Goal: Task Accomplishment & Management: Manage account settings

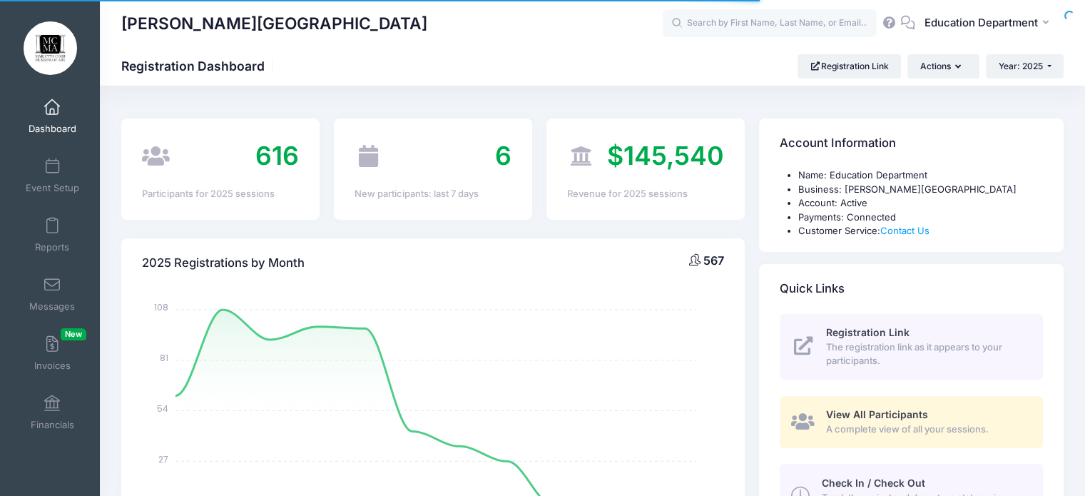
select select
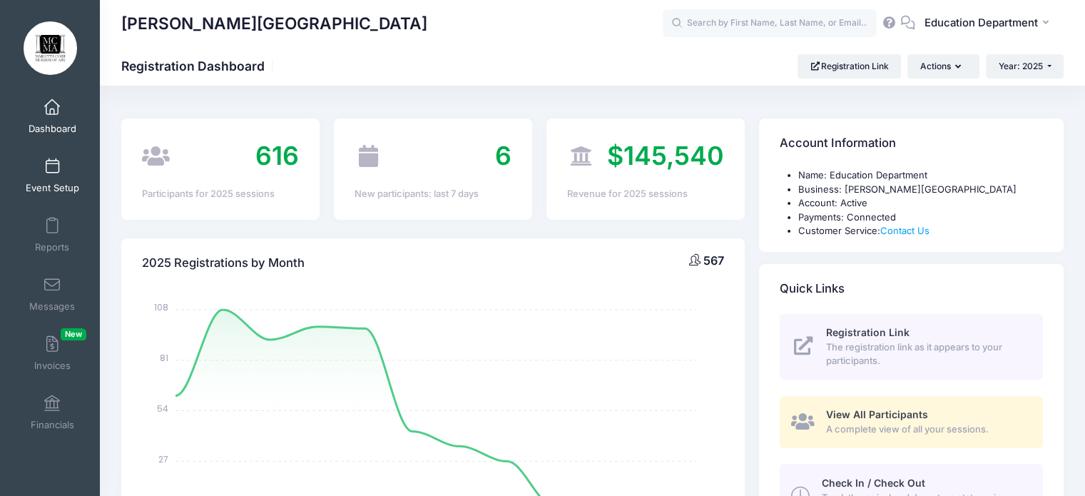
click at [46, 158] on link "Event Setup" at bounding box center [53, 175] width 68 height 50
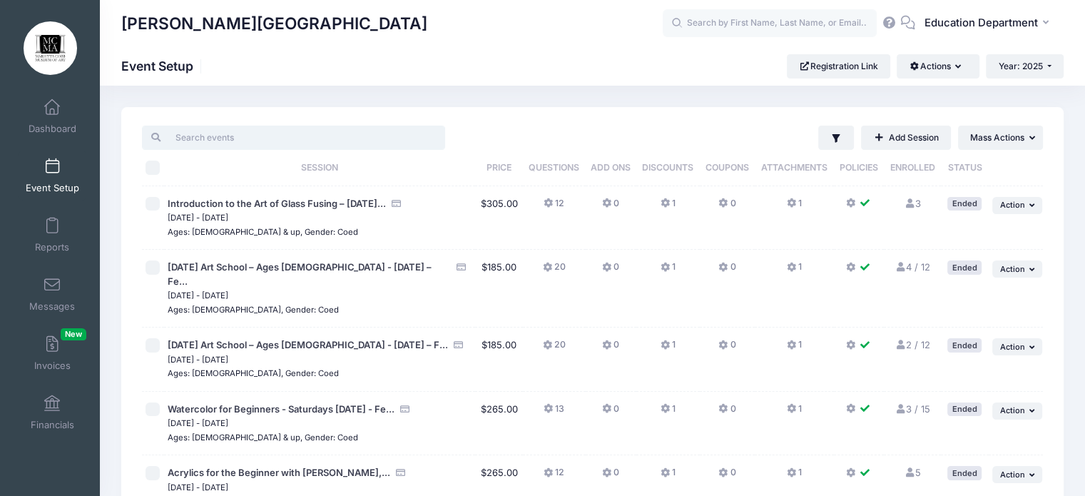
click at [365, 148] on input "search" at bounding box center [293, 137] width 303 height 24
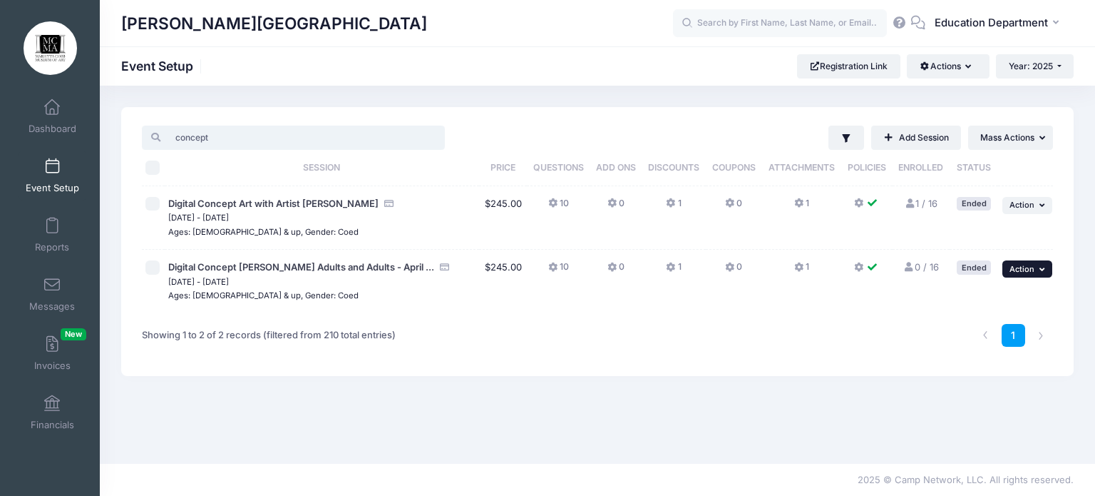
type input "concept"
click at [1035, 265] on button "... Action" at bounding box center [1028, 268] width 50 height 17
click at [944, 327] on link "Duplicate Session" at bounding box center [980, 327] width 129 height 27
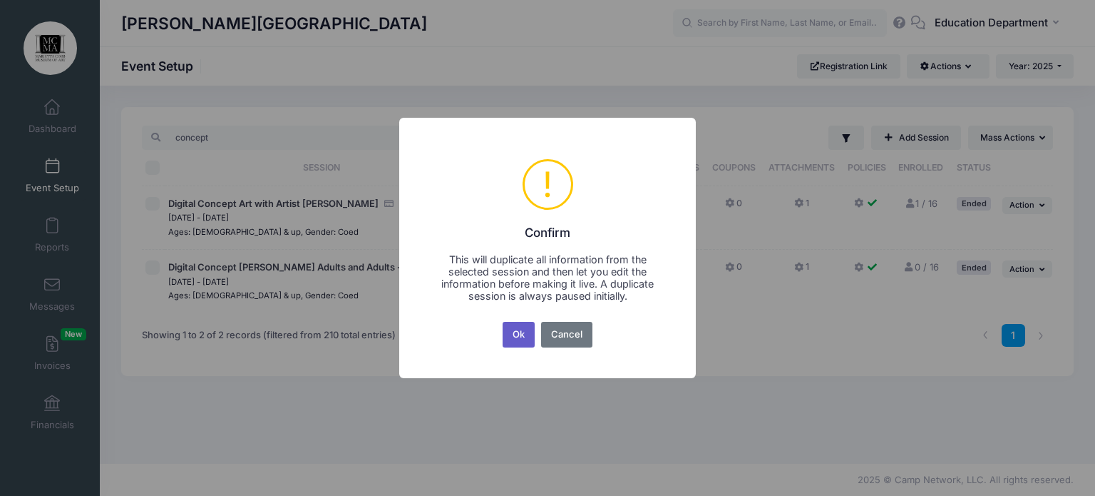
click at [526, 333] on button "Ok" at bounding box center [519, 335] width 33 height 26
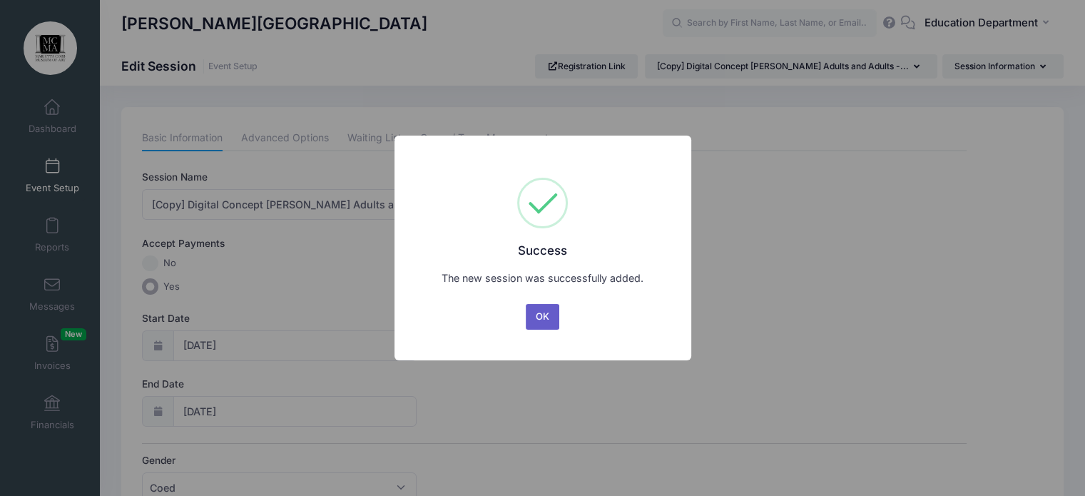
click at [547, 311] on button "OK" at bounding box center [543, 317] width 34 height 26
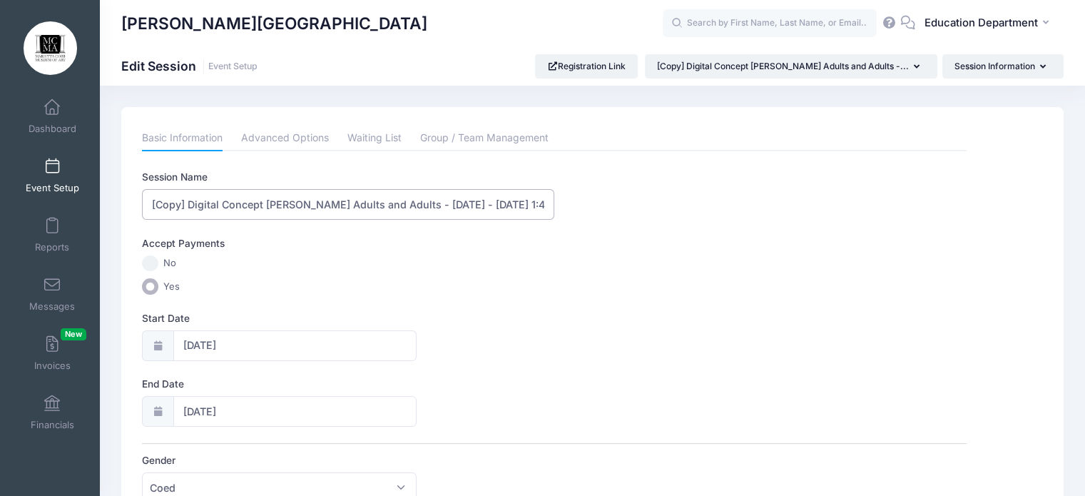
click at [185, 203] on input "[Copy] Digital Concept Art Young Adults and Adults - April 20 - May 18, 2025 - …" at bounding box center [348, 204] width 412 height 31
click at [456, 203] on input "Digital Concept Art Young Adults and Adults - April 20 - May 18, 2025 - 1:45 pm" at bounding box center [348, 204] width 412 height 31
type input "Digital Concept Art Young Adults and Adults - October , 2025 - 1:45 pm"
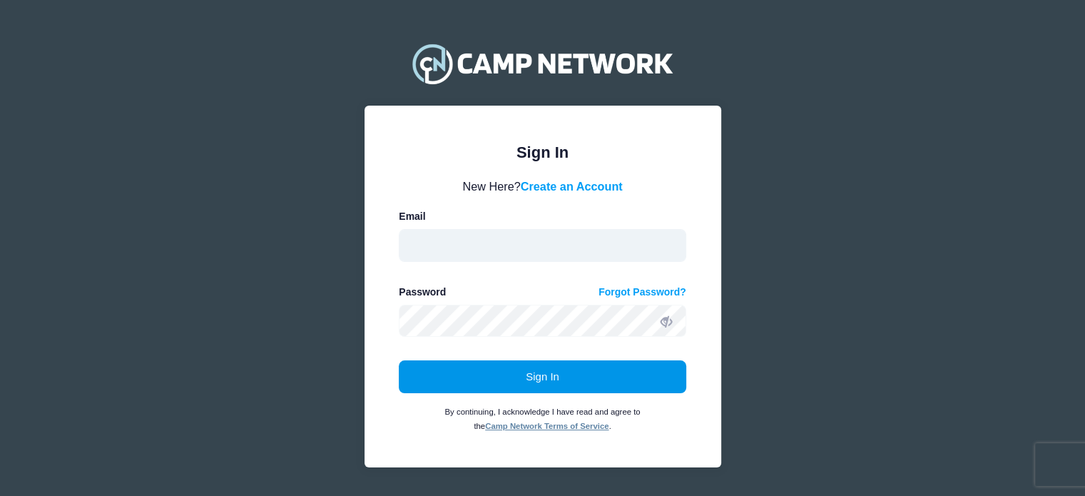
type input "education@mariettacobbartmuseum.org"
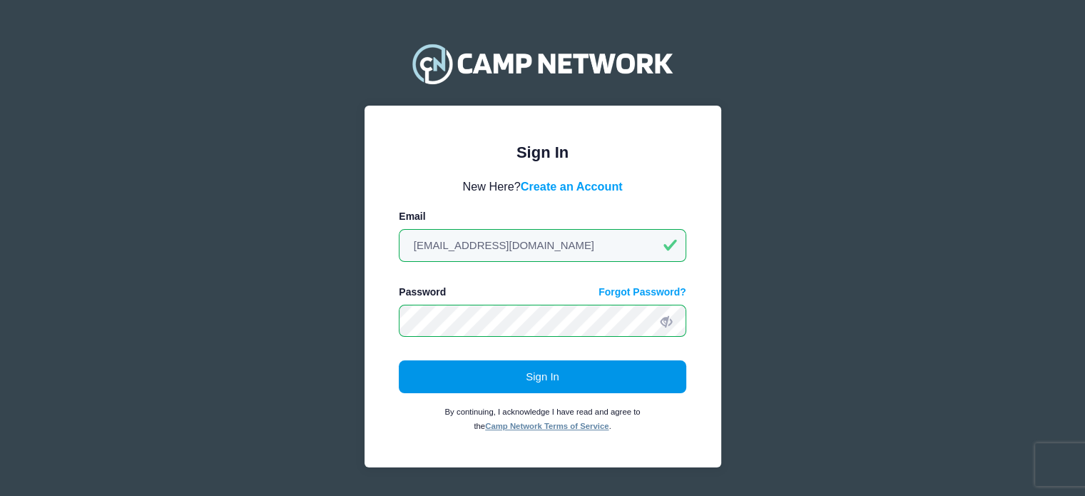
click at [647, 382] on button "Sign In" at bounding box center [542, 376] width 287 height 33
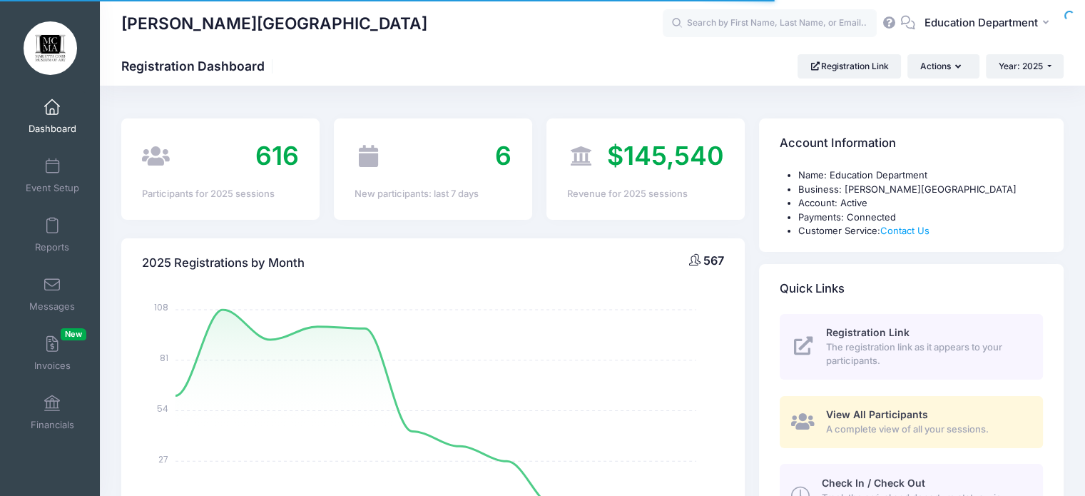
select select
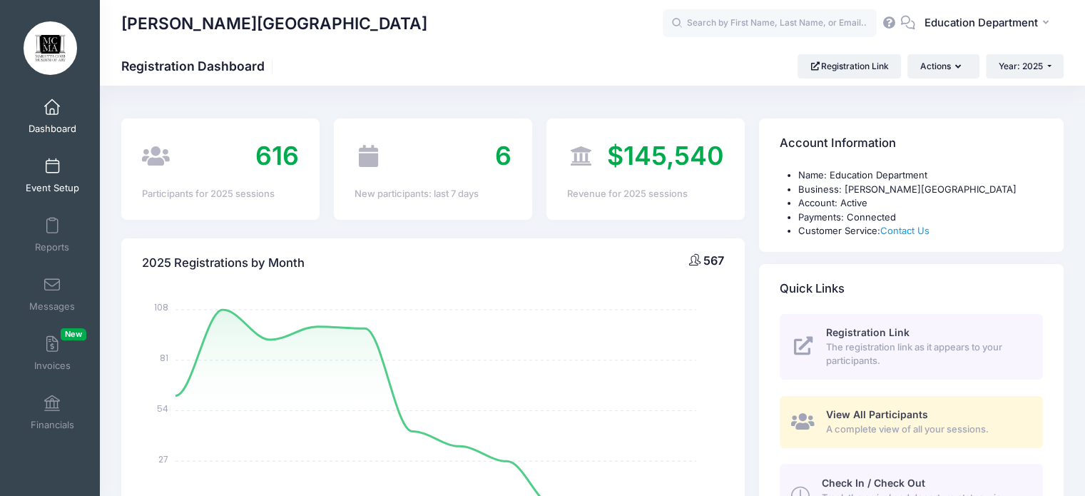
click at [52, 163] on span at bounding box center [52, 167] width 0 height 16
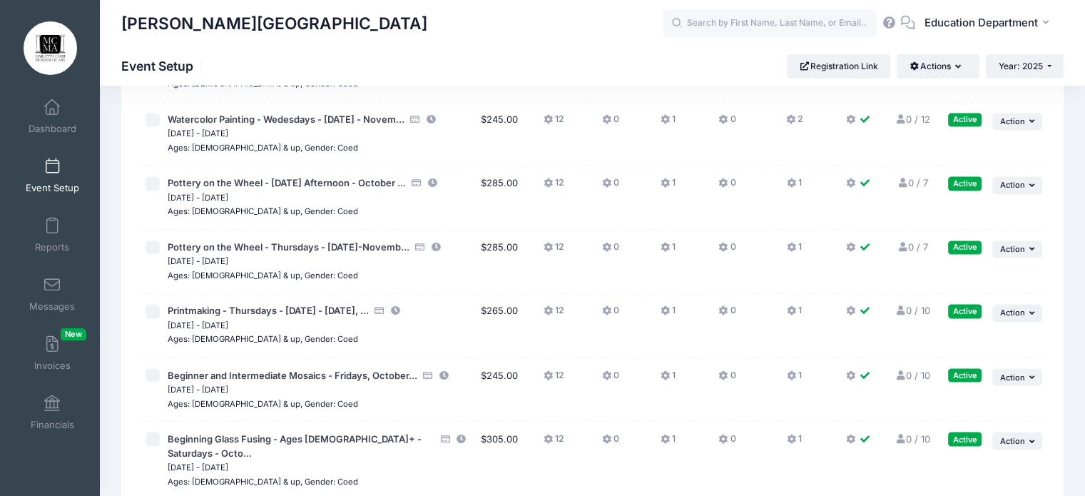
scroll to position [13201, 0]
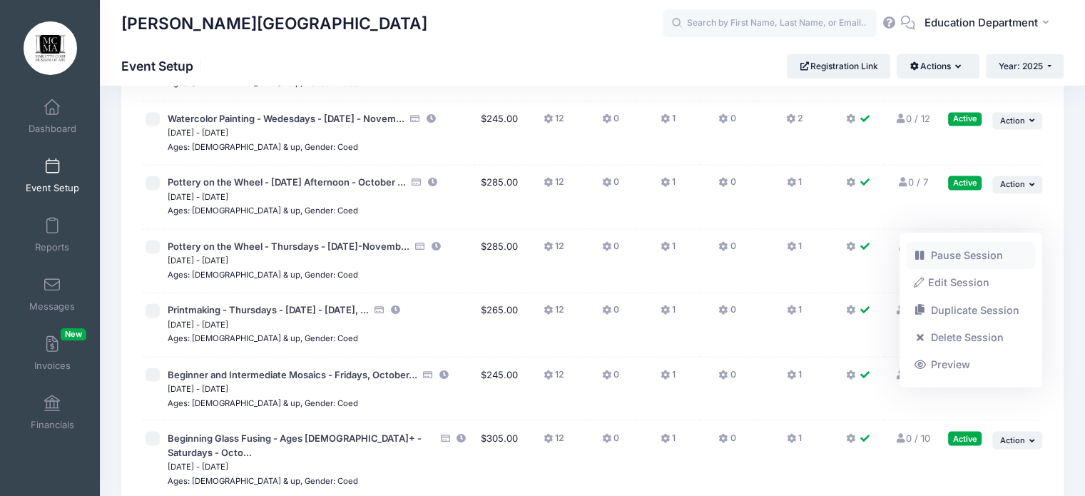
click at [957, 259] on link "Pause Session" at bounding box center [970, 255] width 129 height 27
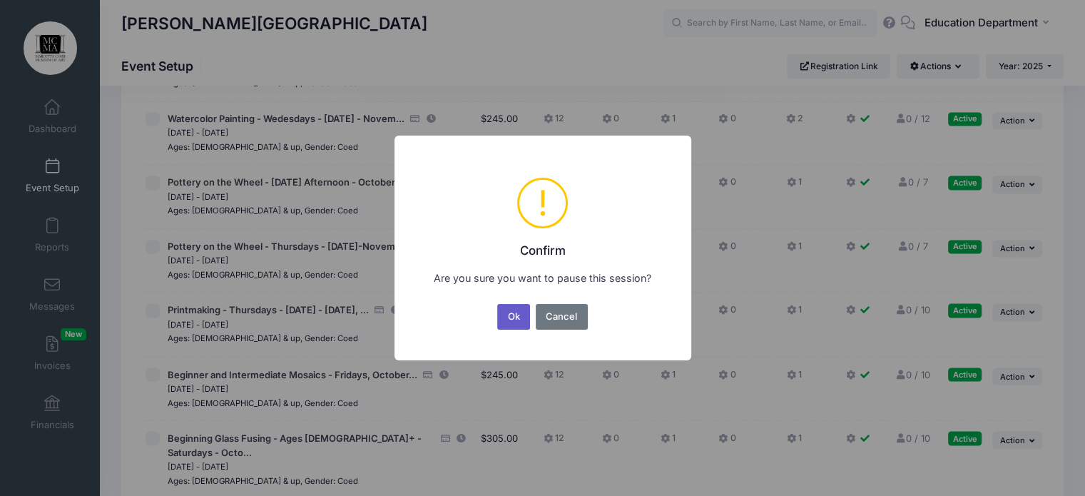
click at [508, 321] on button "Ok" at bounding box center [513, 317] width 33 height 26
